Goal: Information Seeking & Learning: Learn about a topic

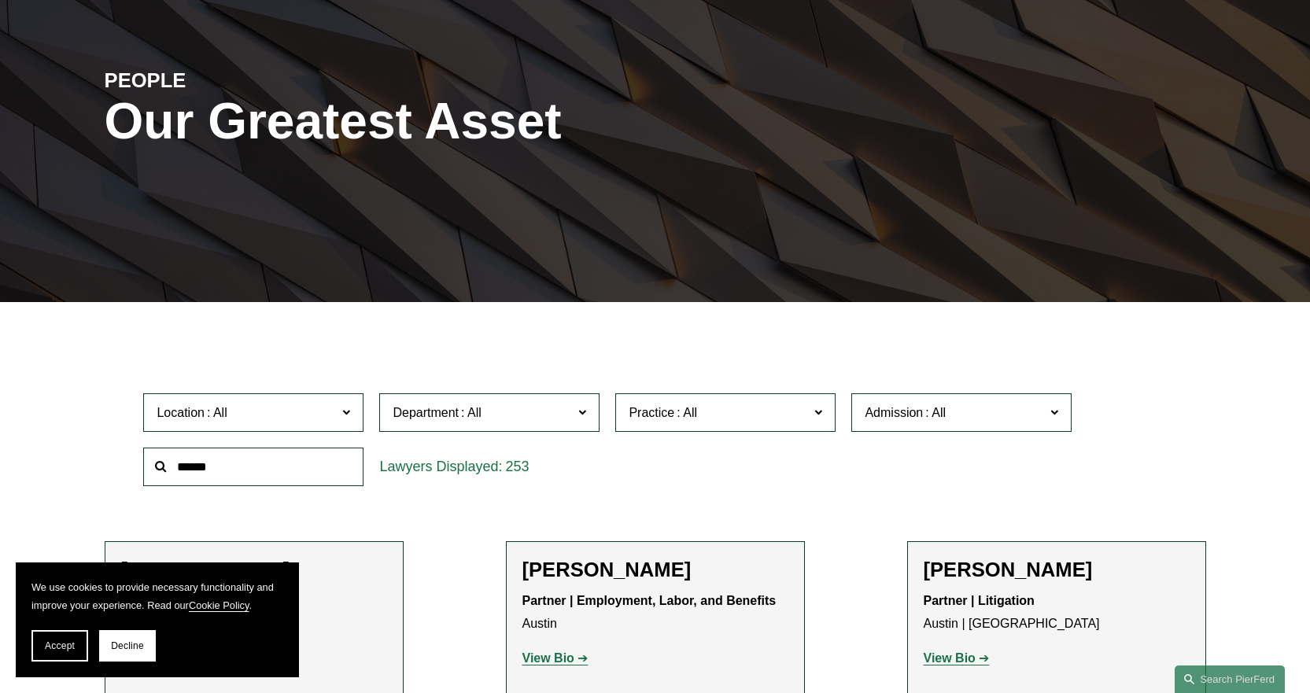
scroll to position [315, 0]
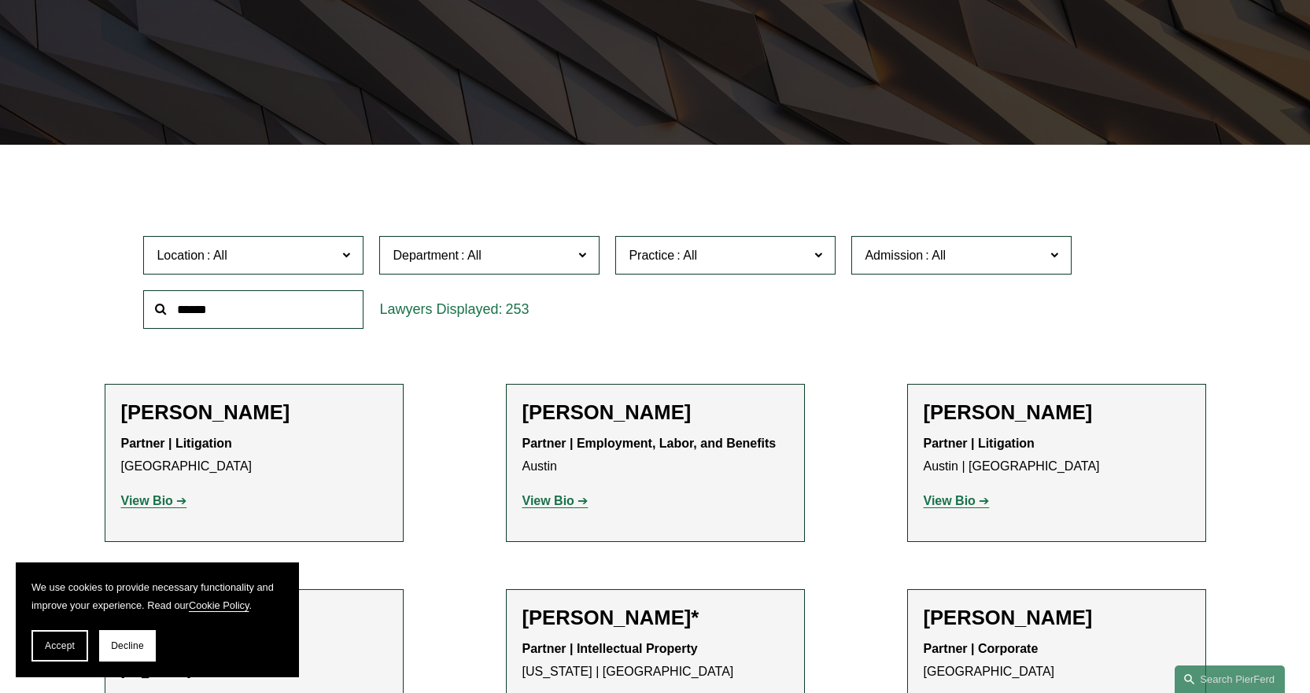
click at [242, 310] on input "text" at bounding box center [253, 309] width 220 height 39
type input "*******"
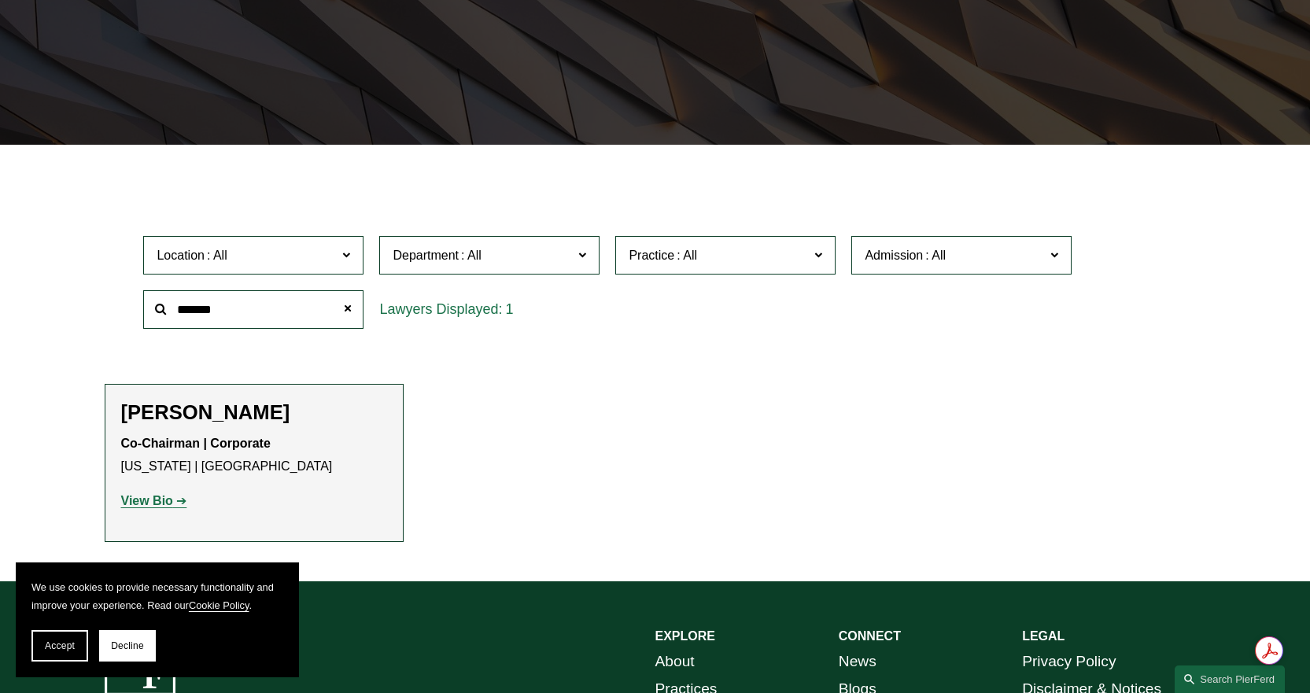
click at [151, 503] on strong "View Bio" at bounding box center [147, 500] width 52 height 13
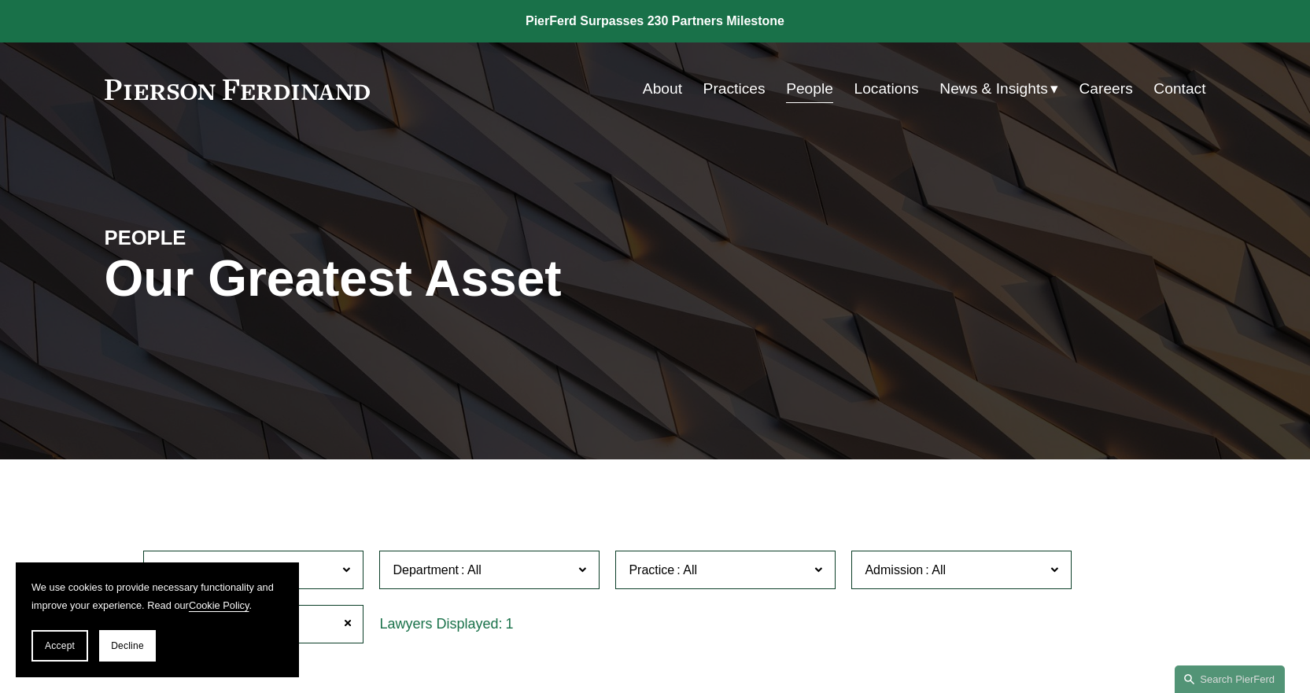
scroll to position [236, 0]
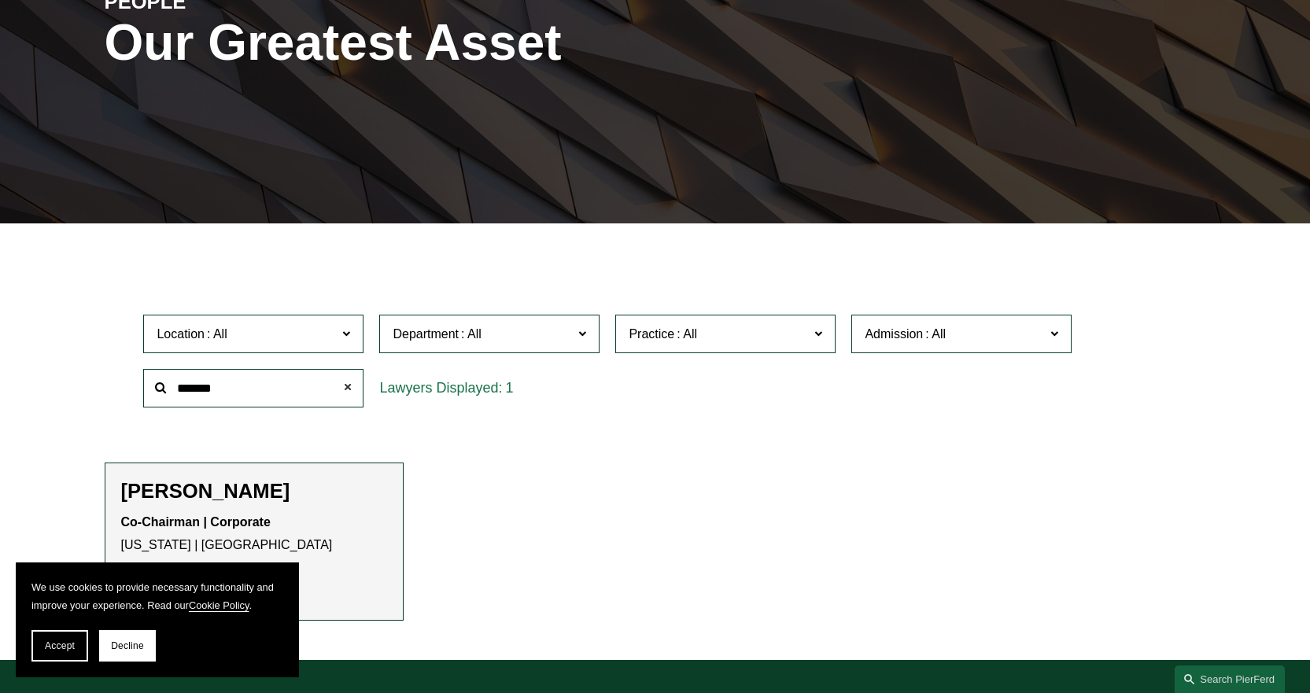
drag, startPoint x: 353, startPoint y: 386, endPoint x: 288, endPoint y: 386, distance: 64.5
click at [352, 386] on span at bounding box center [347, 387] width 31 height 31
click at [271, 386] on input "text" at bounding box center [253, 388] width 220 height 39
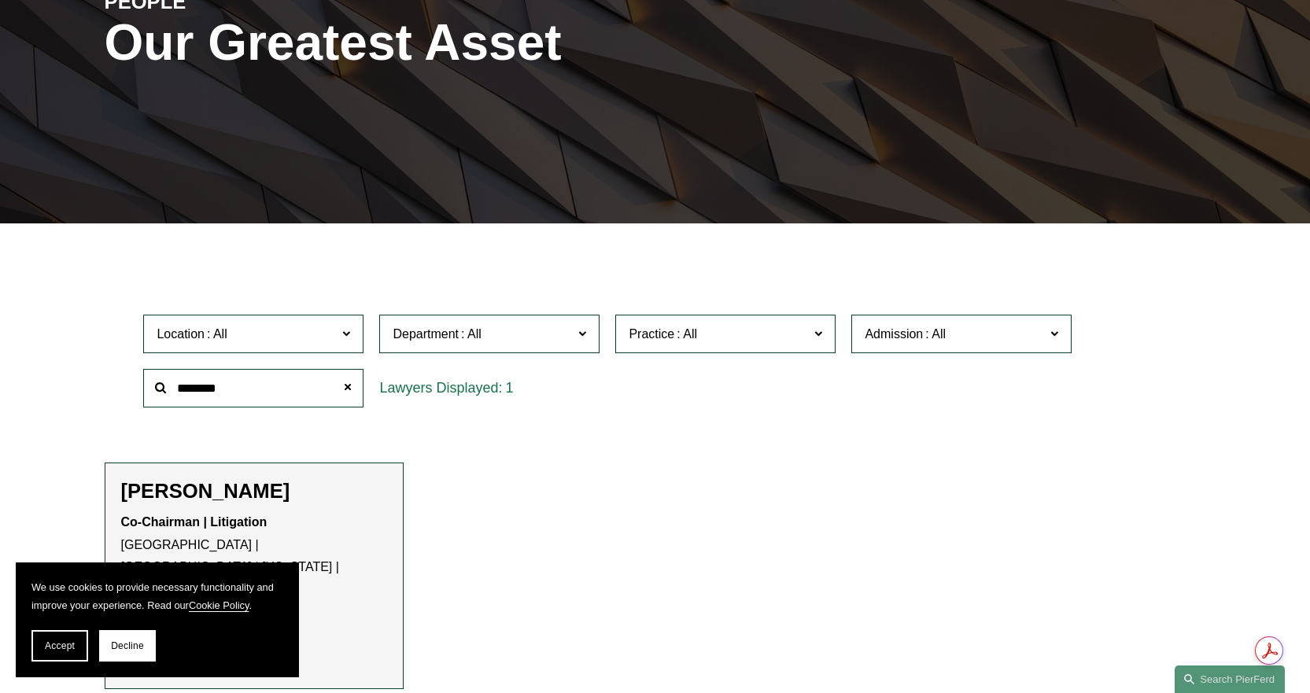
scroll to position [393, 0]
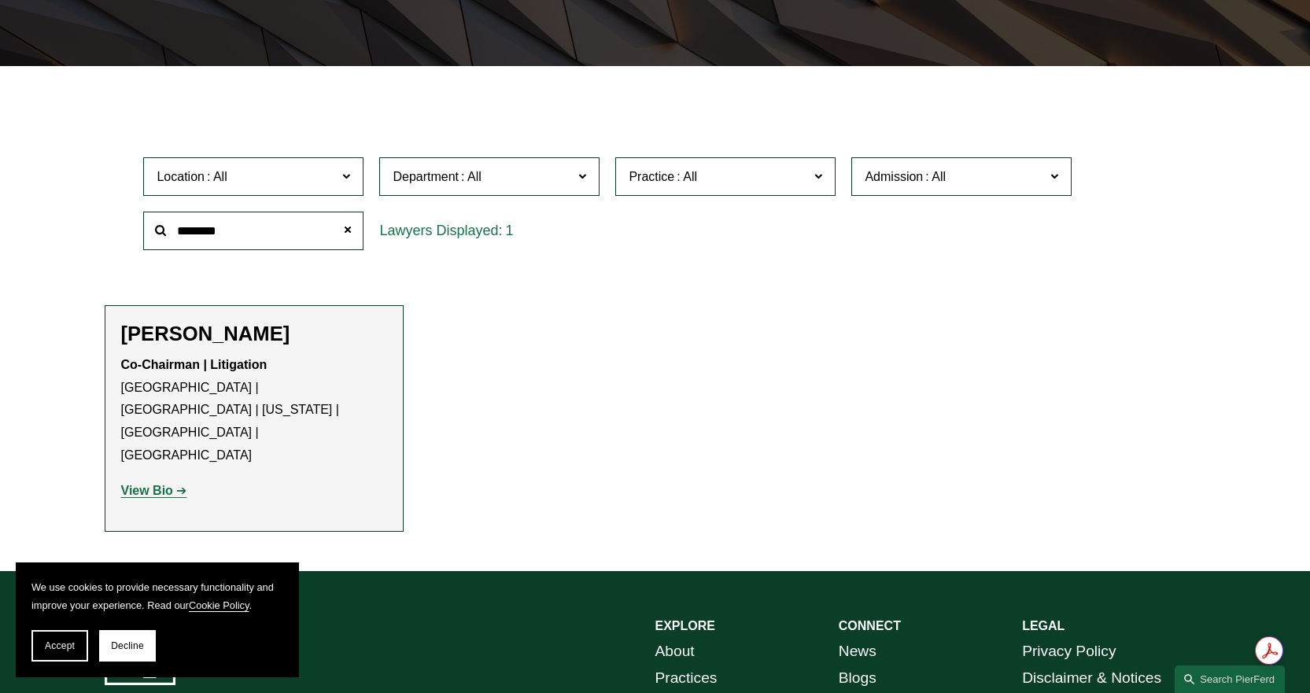
type input "********"
click at [157, 484] on strong "View Bio" at bounding box center [147, 490] width 52 height 13
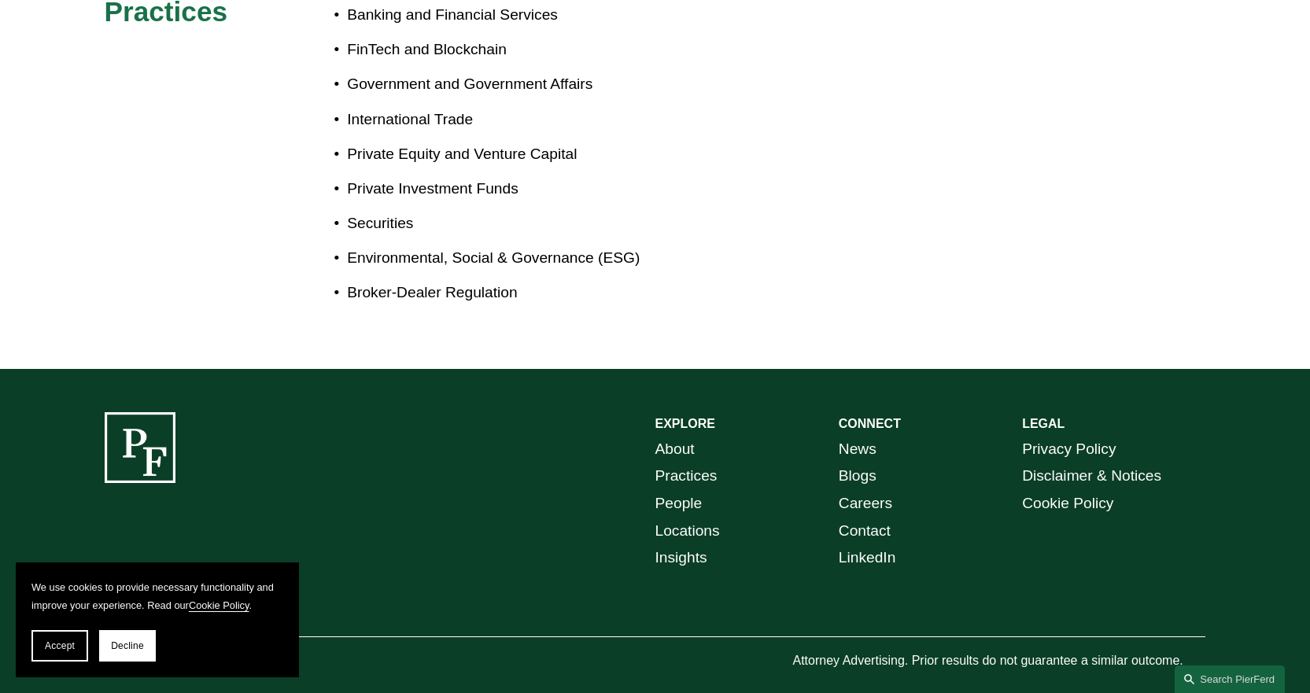
scroll to position [621, 0]
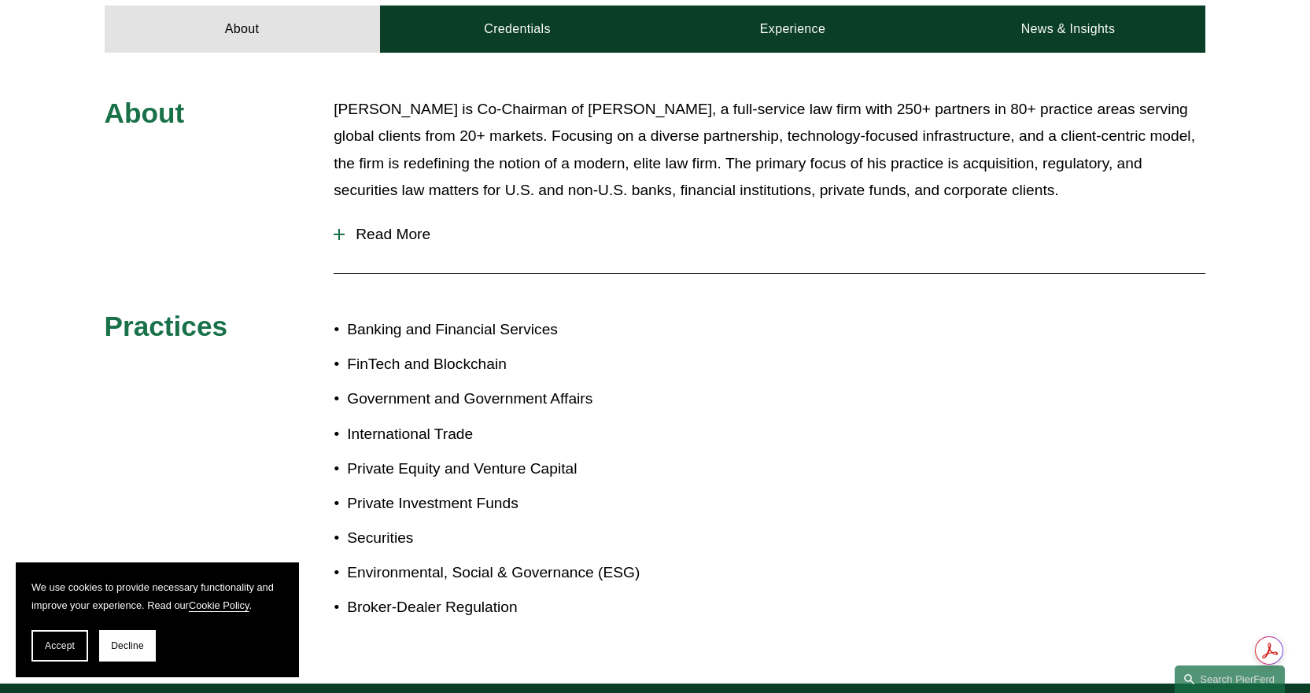
click at [340, 234] on div at bounding box center [339, 235] width 11 height 2
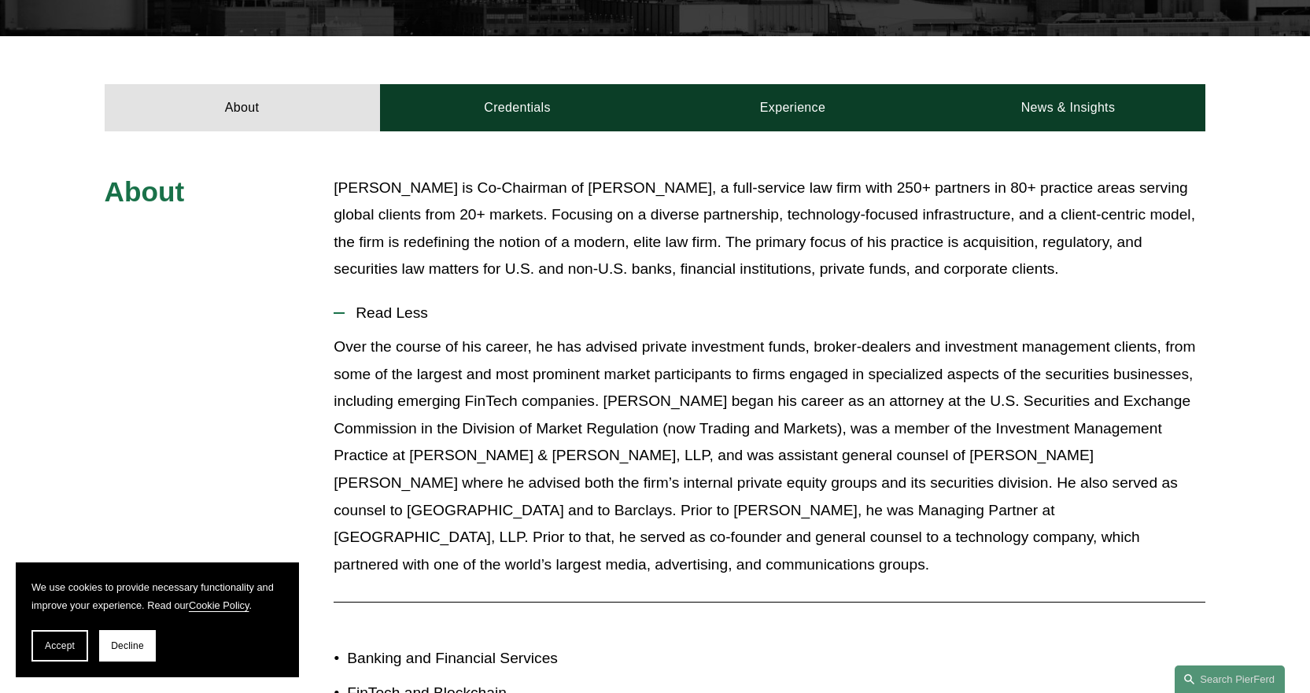
scroll to position [463, 0]
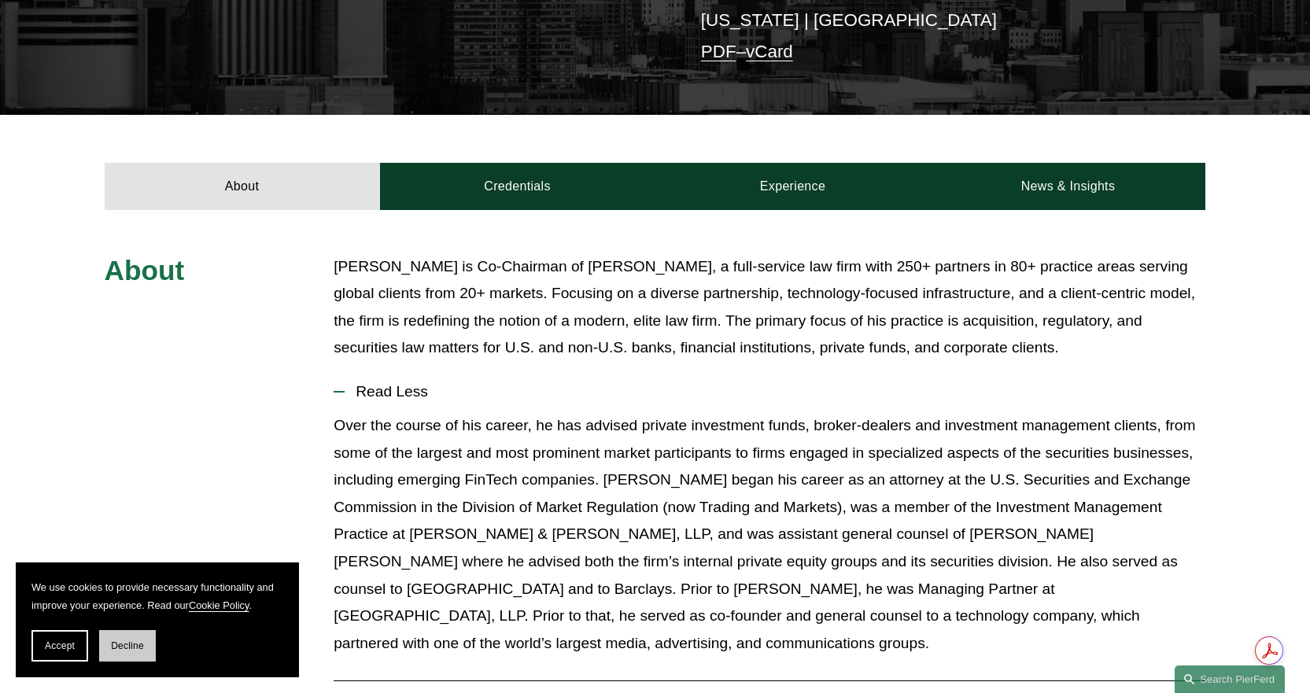
click at [124, 642] on span "Decline" at bounding box center [127, 645] width 33 height 11
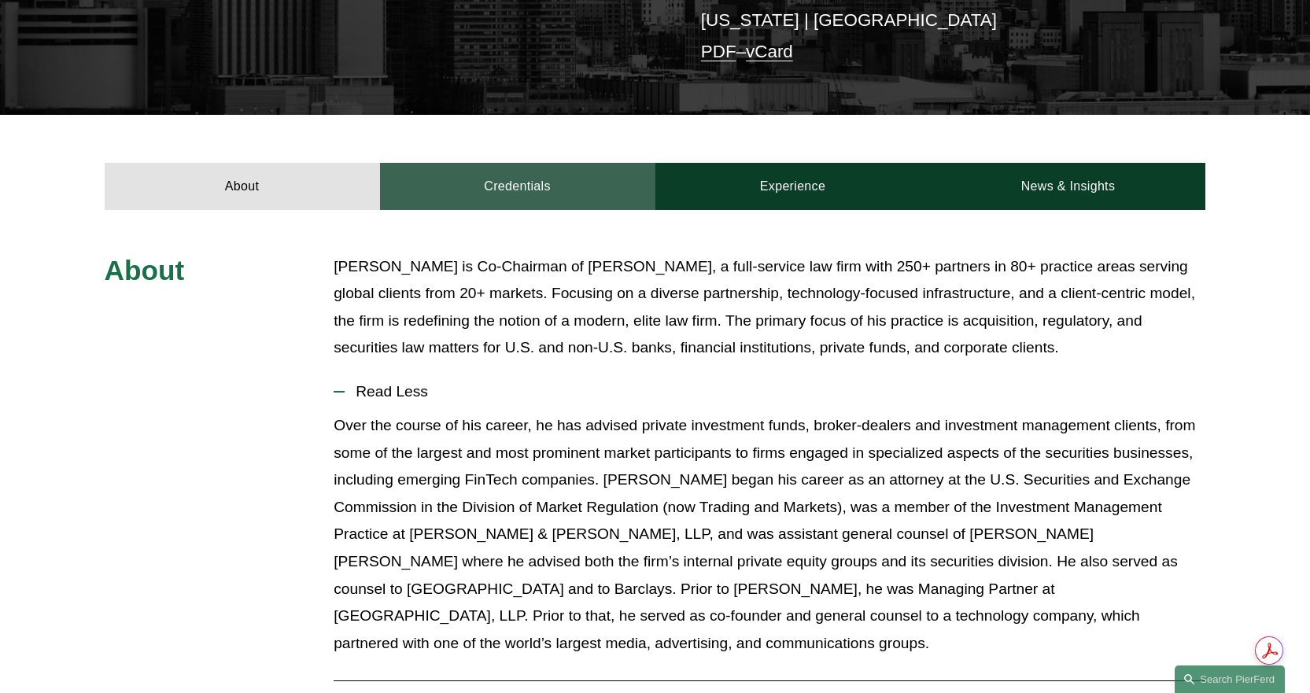
click at [493, 169] on link "Credentials" at bounding box center [517, 186] width 275 height 47
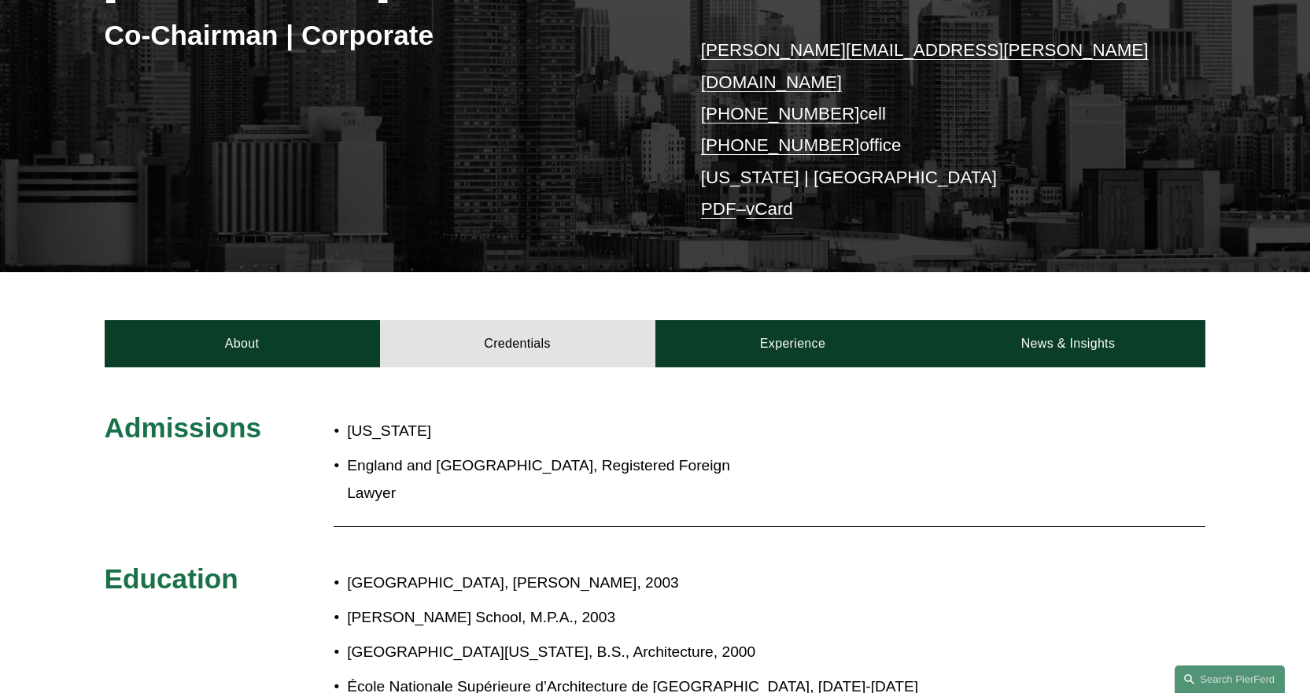
scroll to position [227, 0]
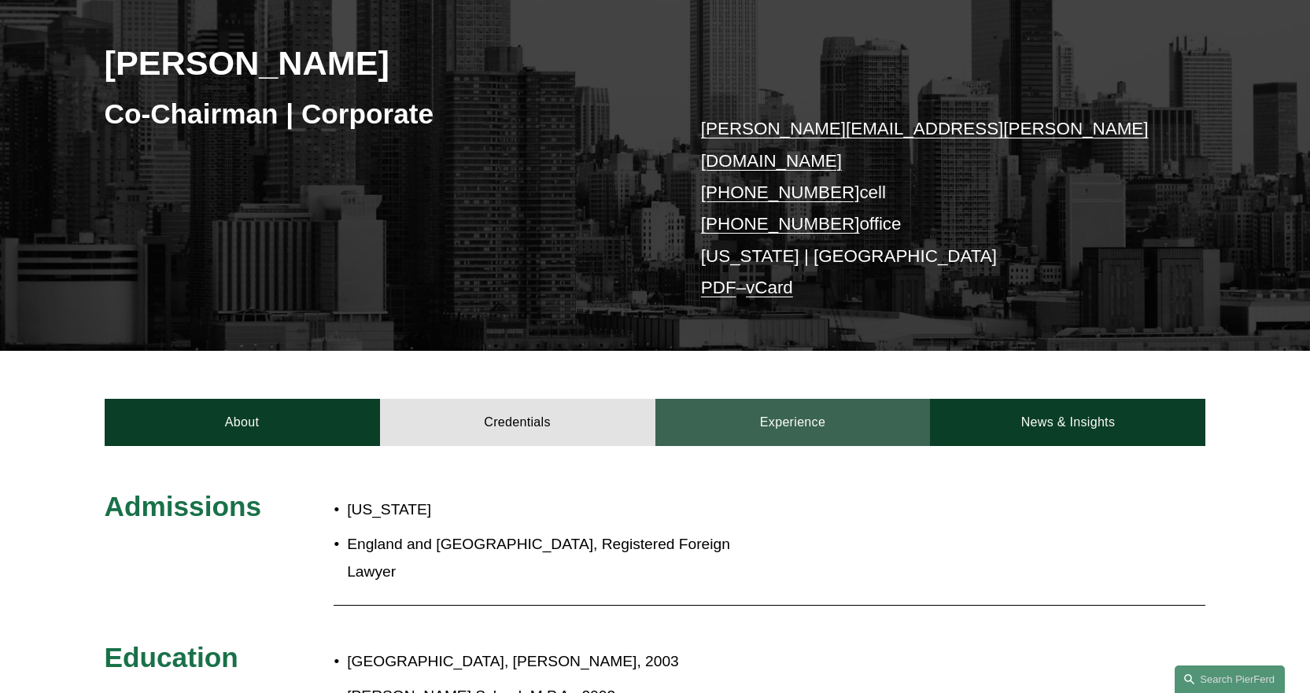
click at [793, 399] on link "Experience" at bounding box center [792, 422] width 275 height 47
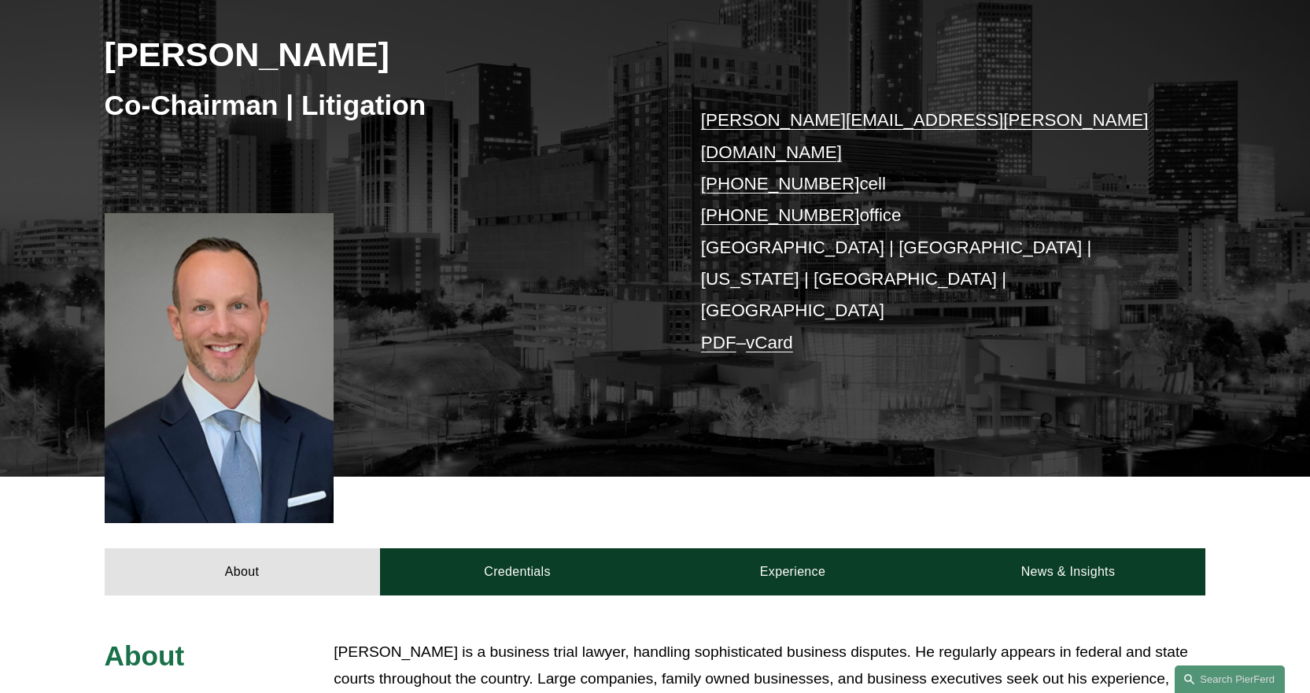
scroll to position [393, 0]
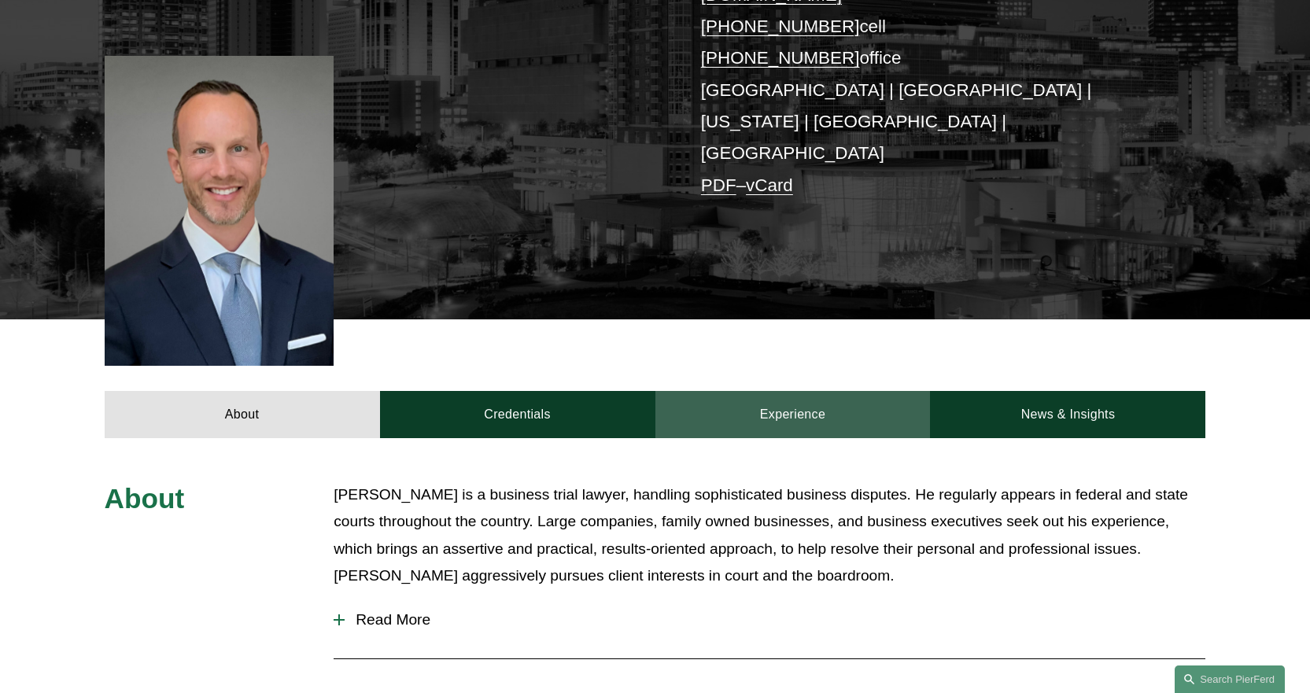
click at [812, 391] on link "Experience" at bounding box center [792, 414] width 275 height 47
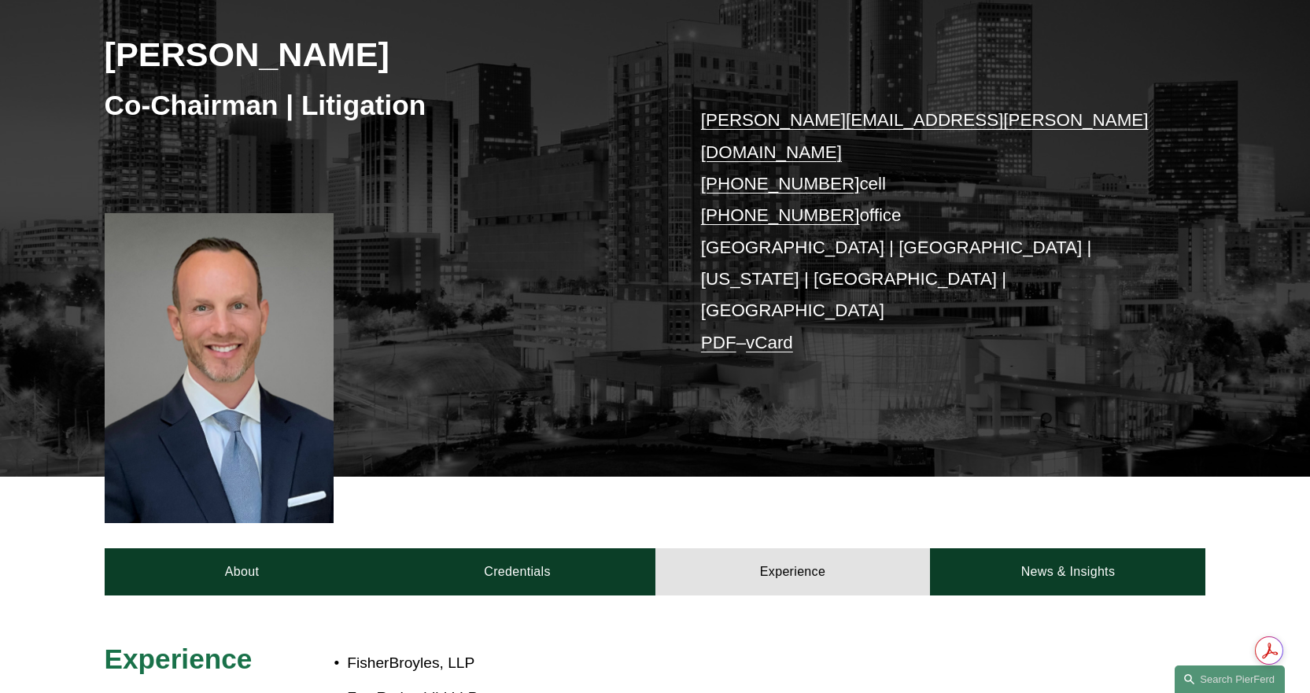
scroll to position [157, 0]
